Goal: Task Accomplishment & Management: Complete application form

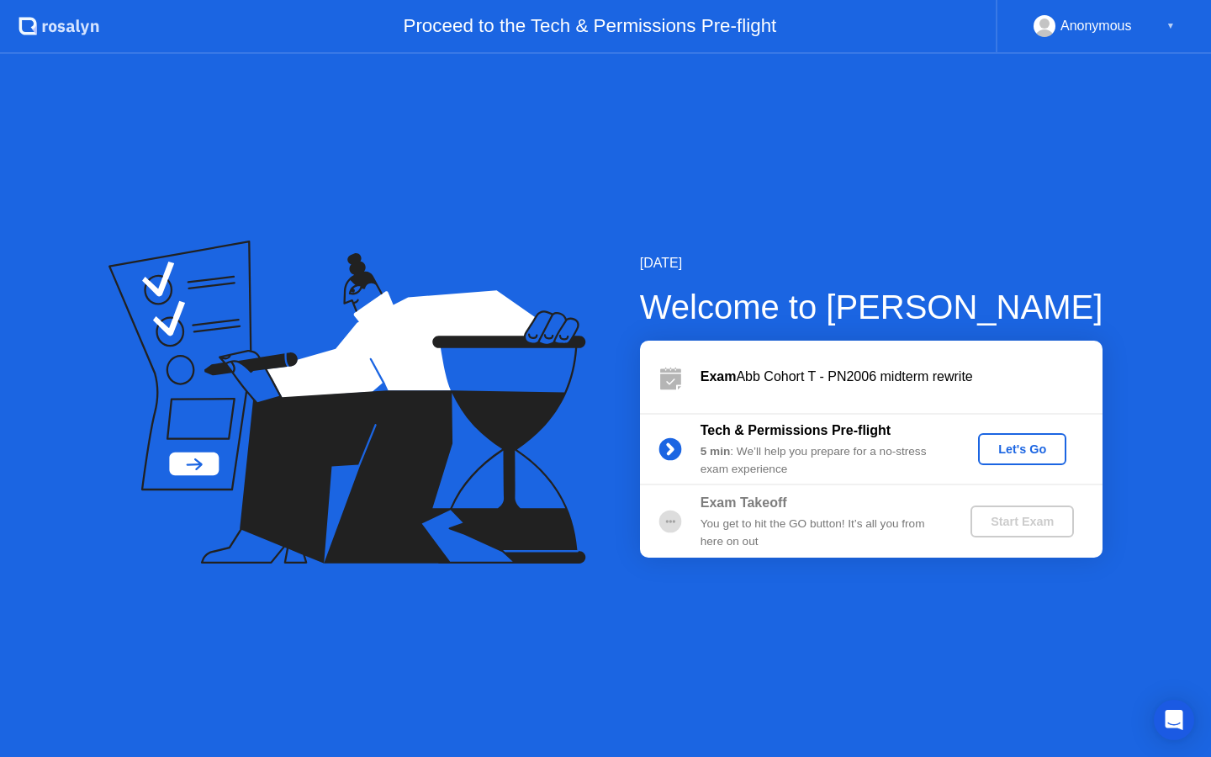
click at [1026, 450] on div "Let's Go" at bounding box center [1022, 448] width 75 height 13
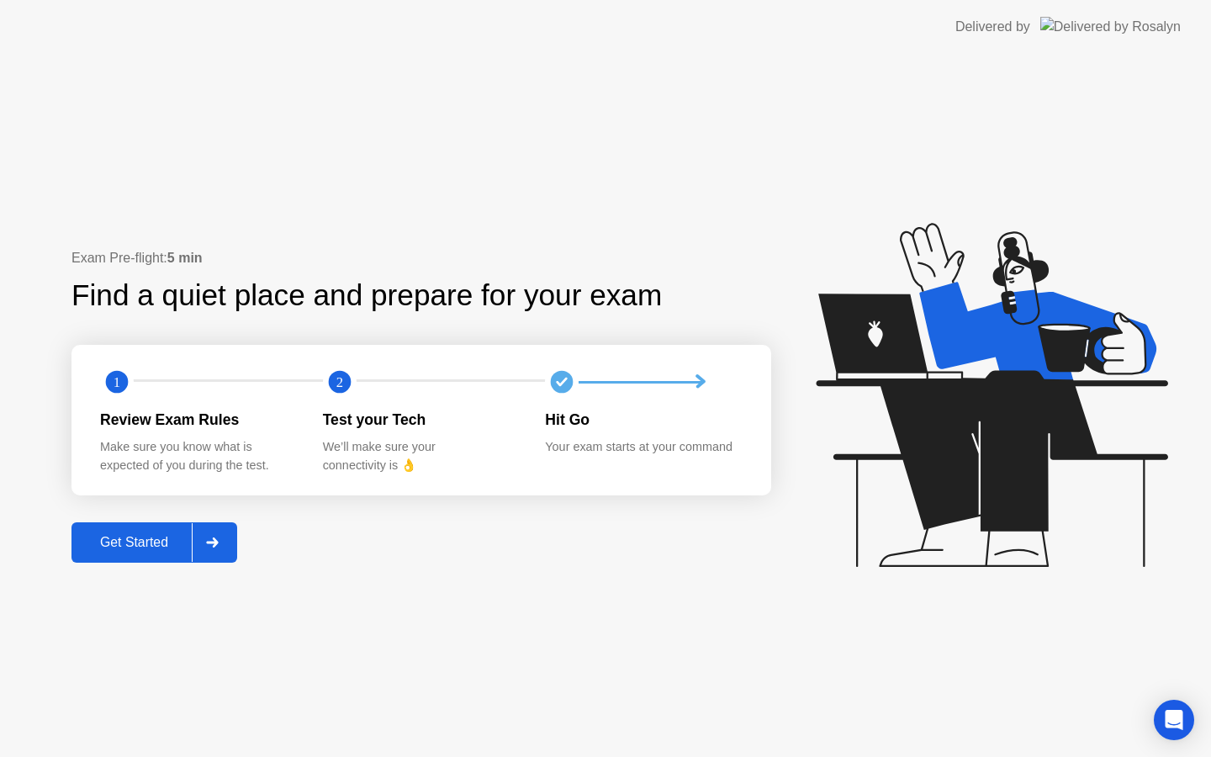
click at [152, 547] on div "Get Started" at bounding box center [134, 542] width 115 height 15
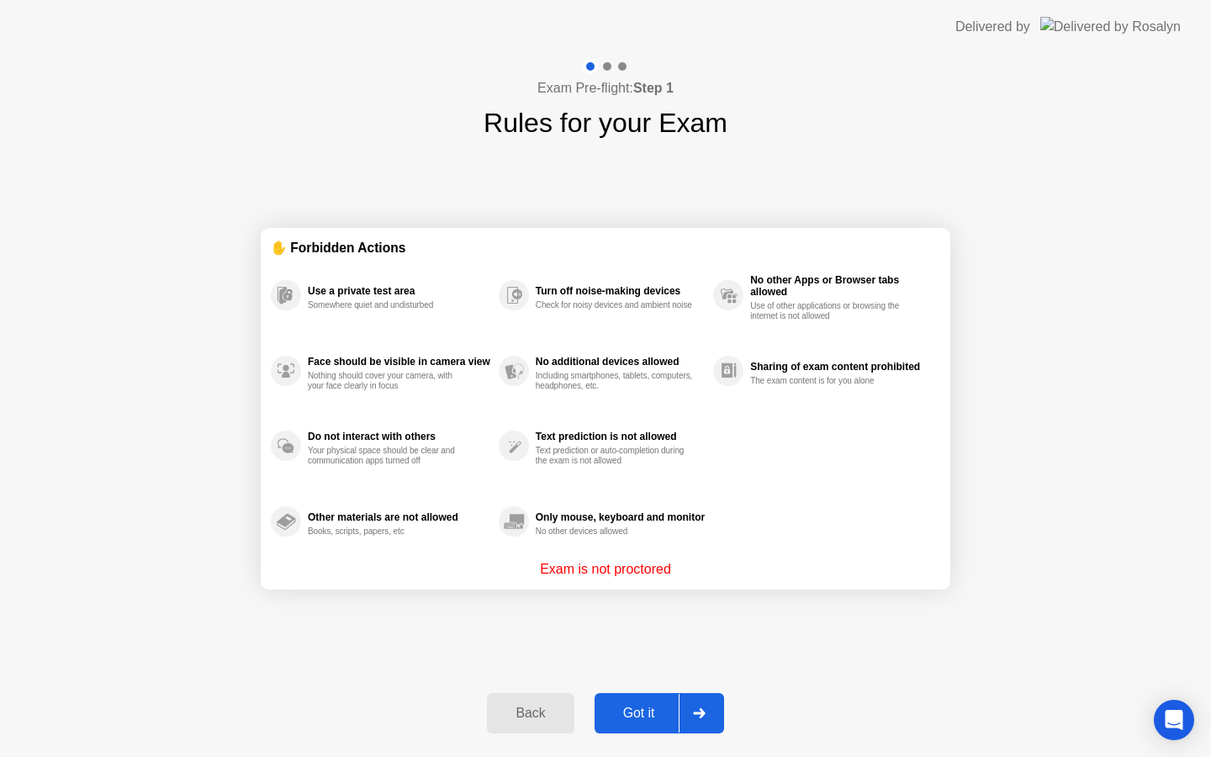
click at [619, 711] on div "Got it" at bounding box center [639, 713] width 79 height 15
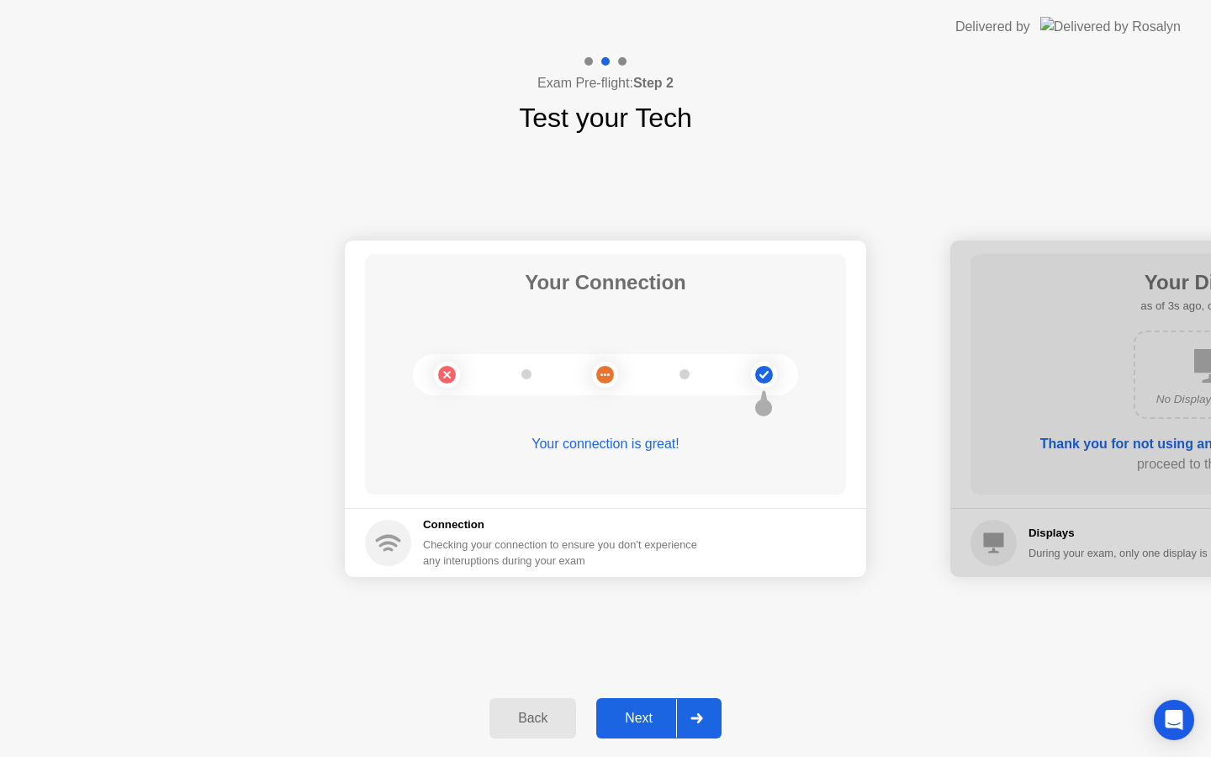
click at [619, 711] on div "Next" at bounding box center [638, 718] width 75 height 15
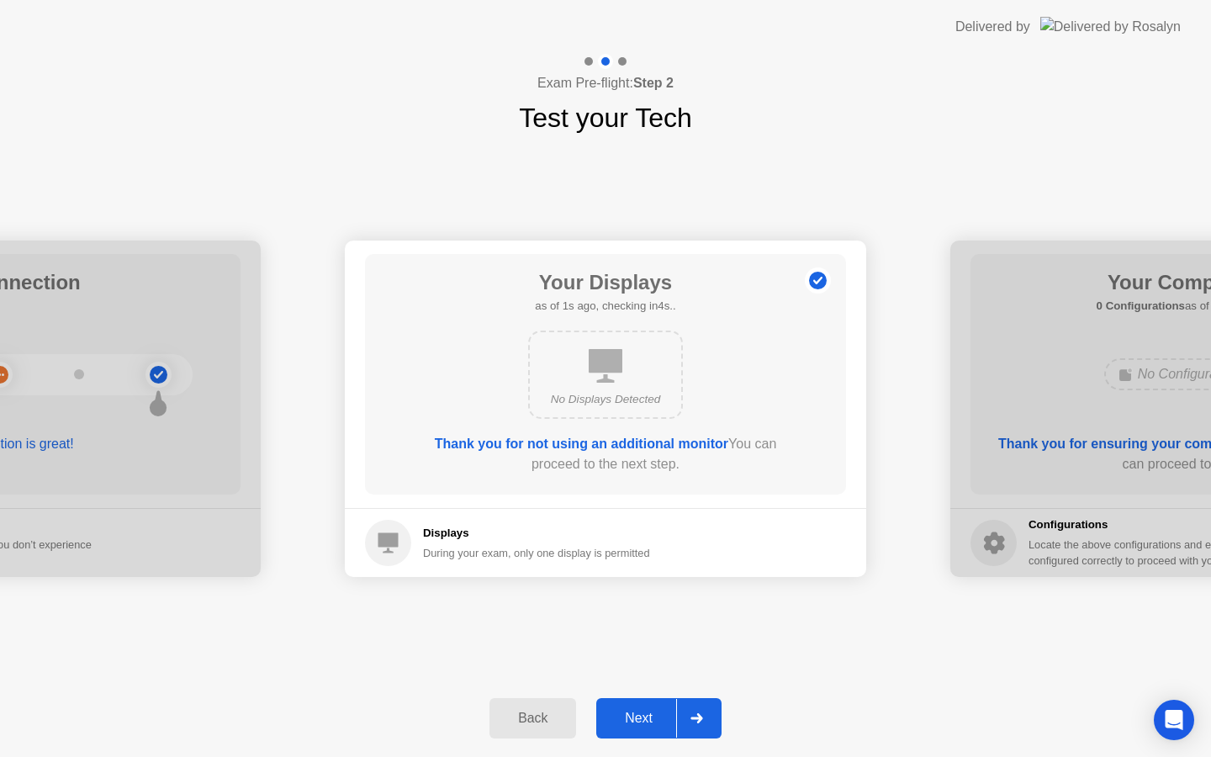
click at [619, 711] on div "Next" at bounding box center [638, 718] width 75 height 15
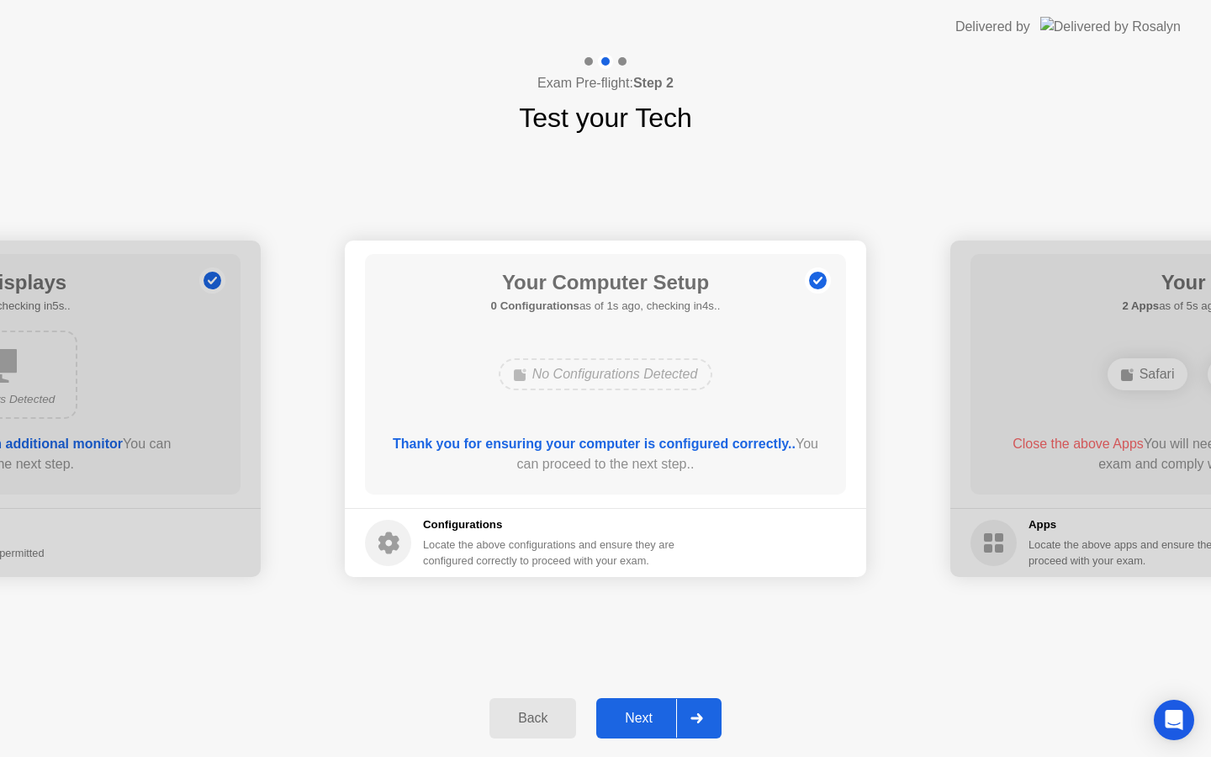
click at [619, 711] on div "Next" at bounding box center [638, 718] width 75 height 15
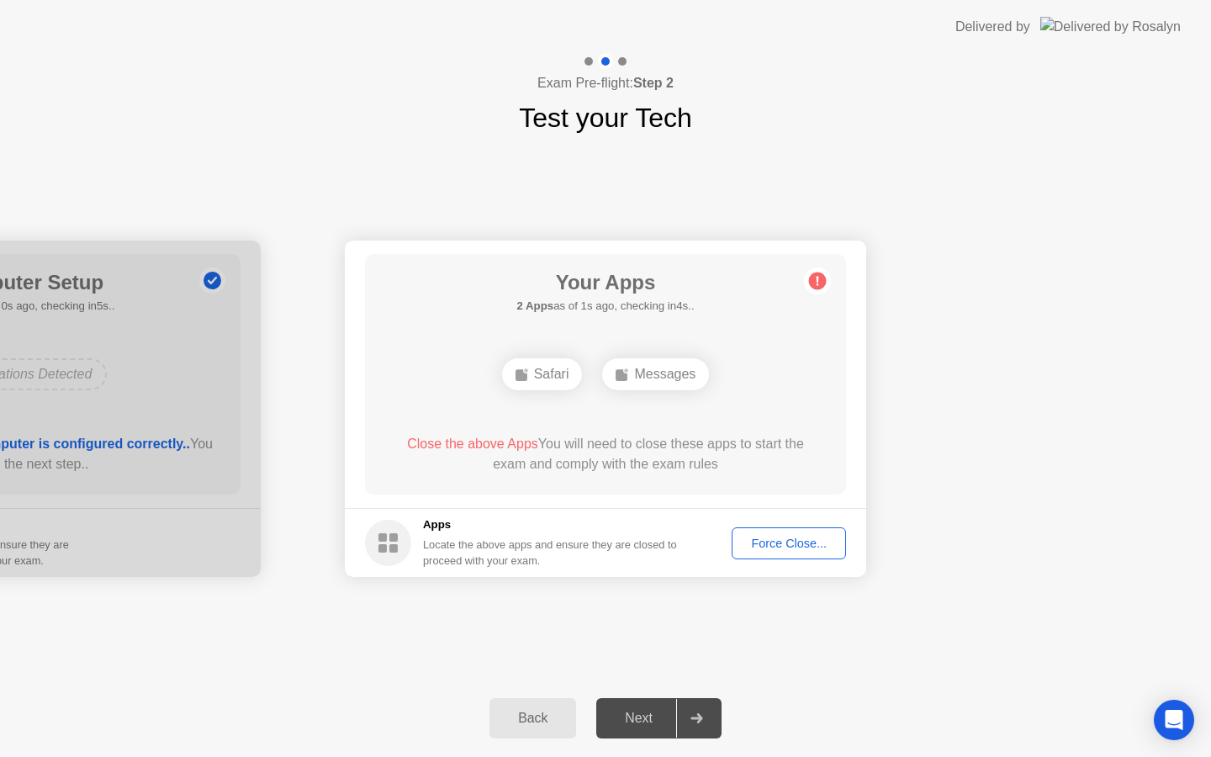
click at [799, 554] on button "Force Close..." at bounding box center [789, 543] width 114 height 32
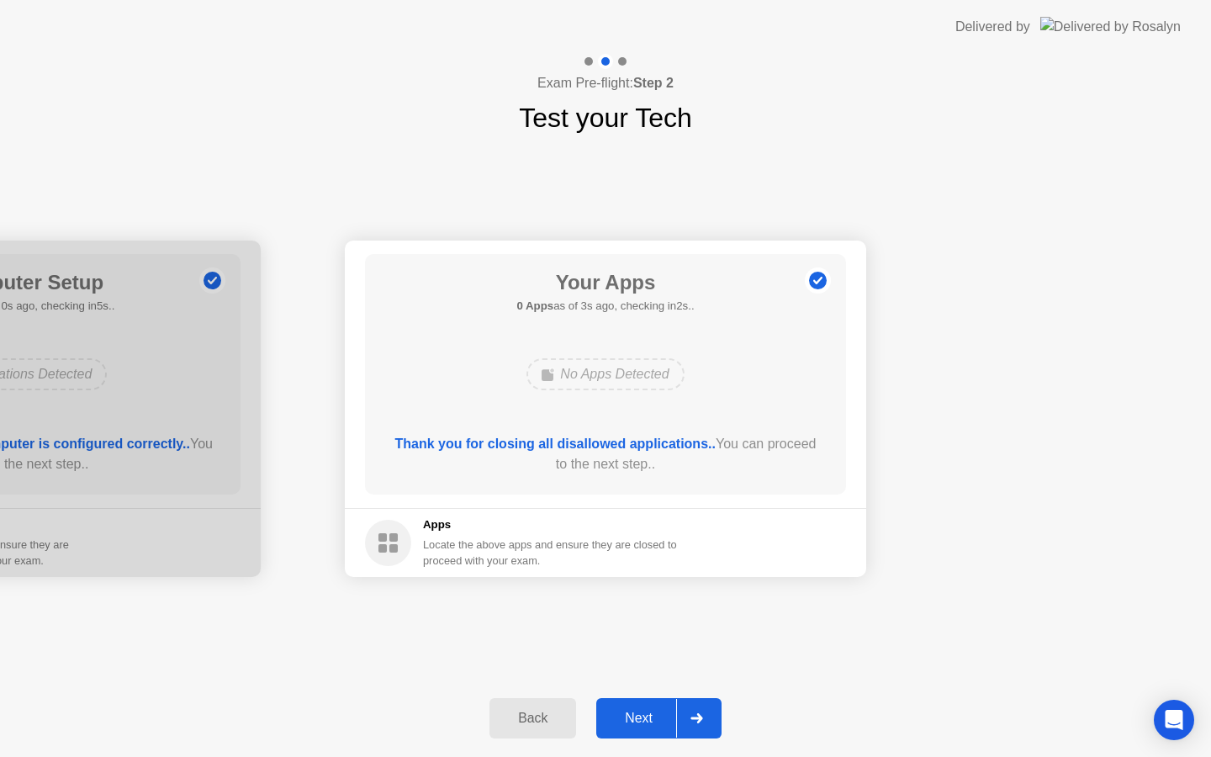
click at [672, 716] on div "Next" at bounding box center [638, 718] width 75 height 15
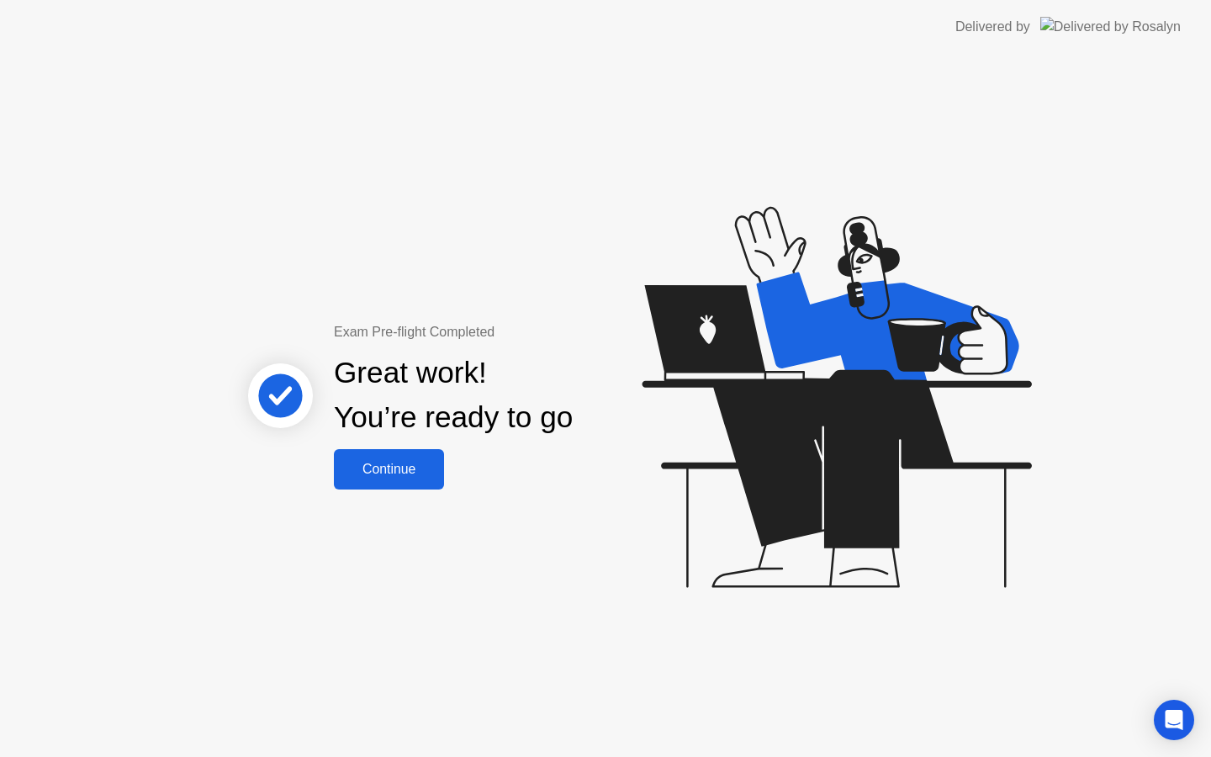
click at [367, 462] on div "Continue" at bounding box center [389, 469] width 100 height 15
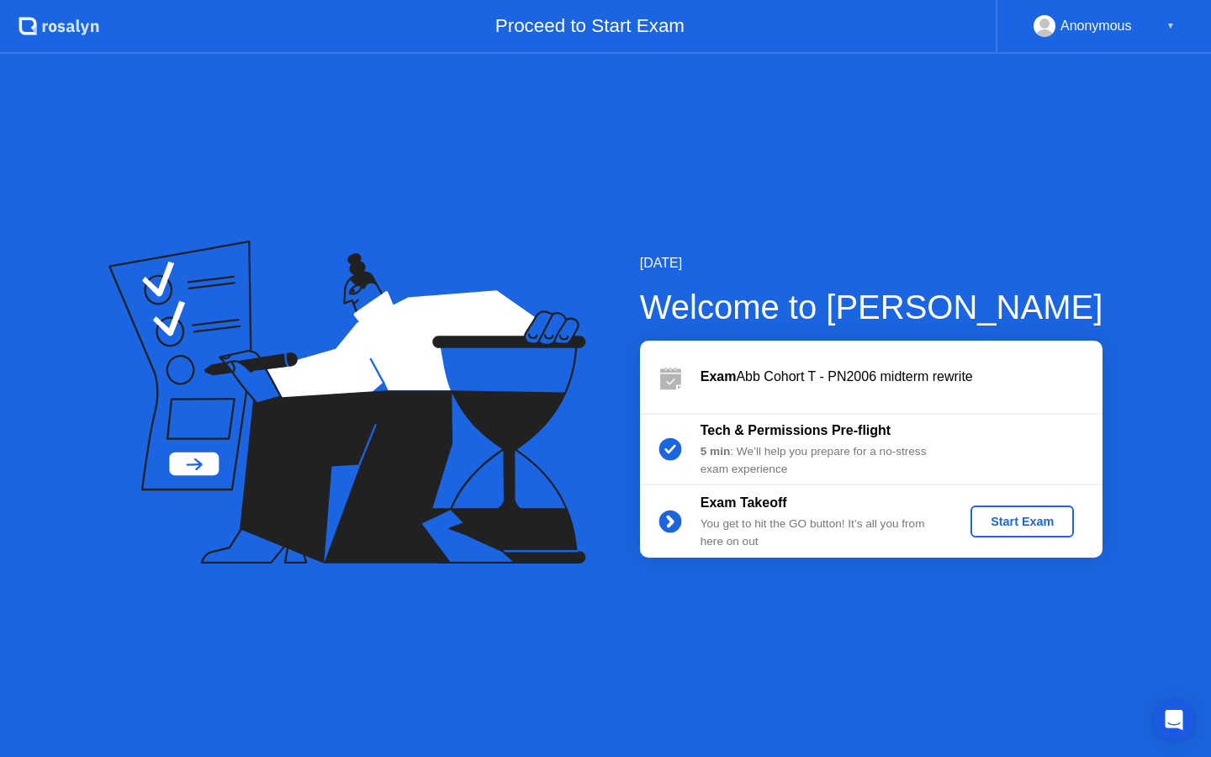
click at [1018, 527] on div "Start Exam" at bounding box center [1022, 521] width 90 height 13
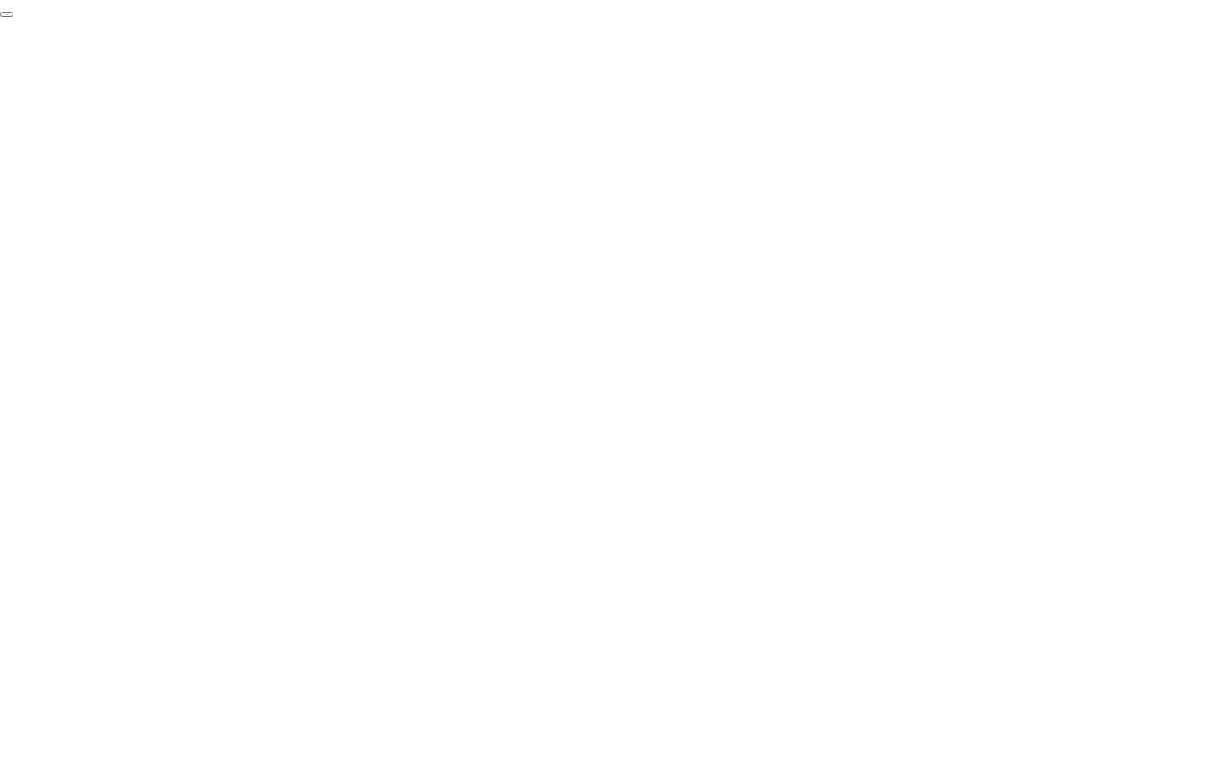
click at [13, 17] on button "End Proctoring Session" at bounding box center [6, 14] width 13 height 5
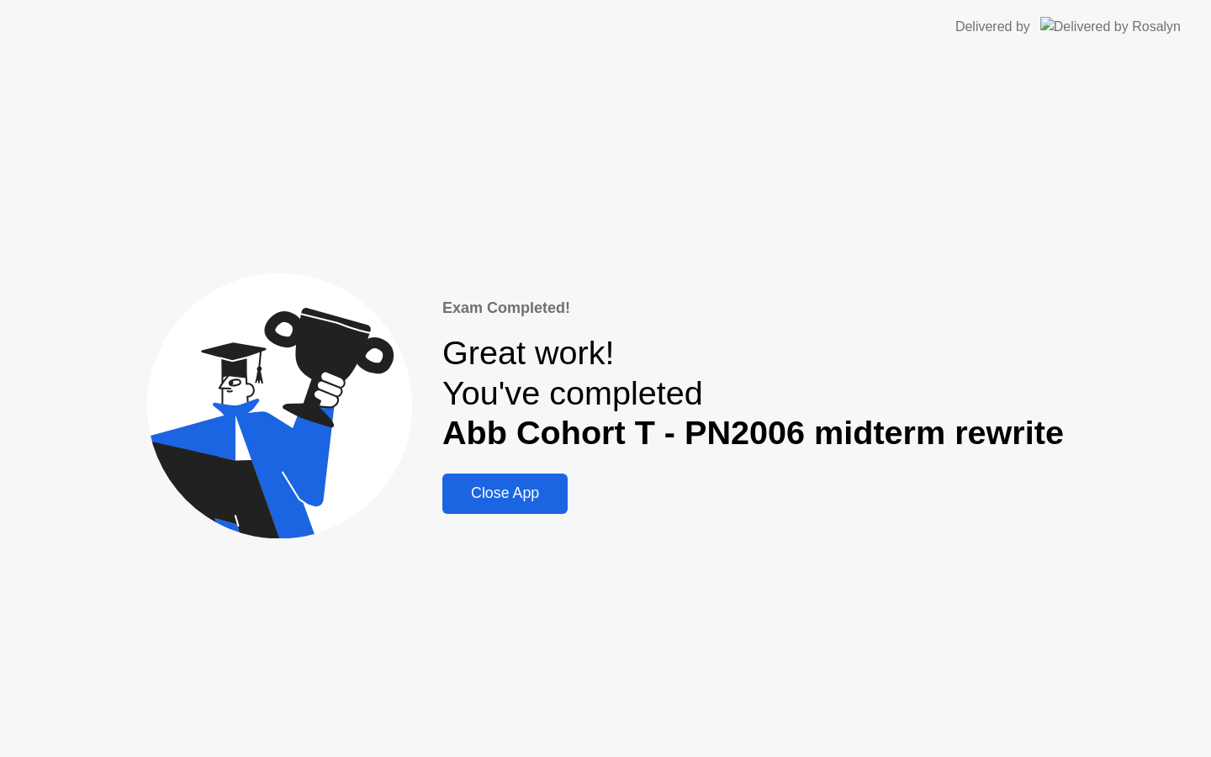
click at [501, 484] on div "Close App" at bounding box center [504, 493] width 115 height 18
